Goal: Task Accomplishment & Management: Use online tool/utility

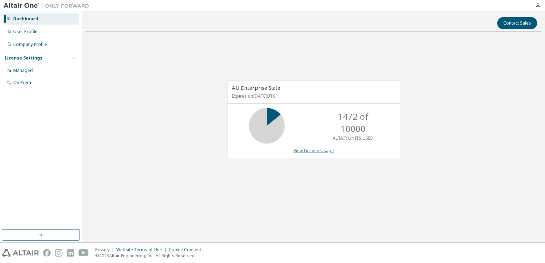
click at [313, 152] on link "View License Usage" at bounding box center [314, 151] width 40 height 6
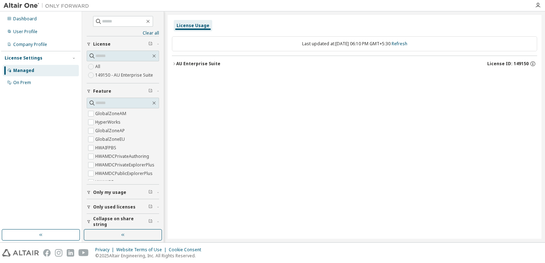
click at [173, 63] on icon "button" at bounding box center [174, 64] width 4 height 4
